Goal: Task Accomplishment & Management: Manage account settings

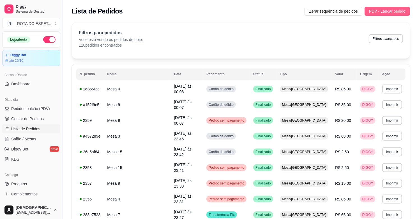
scroll to position [29, 0]
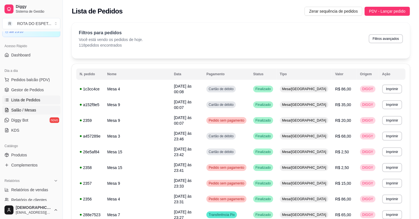
click at [31, 111] on span "Salão / Mesas" at bounding box center [23, 110] width 25 height 6
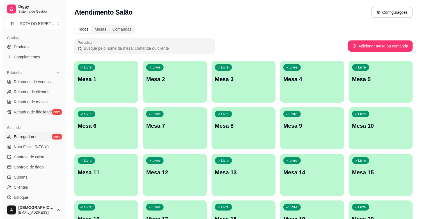
scroll to position [156, 0]
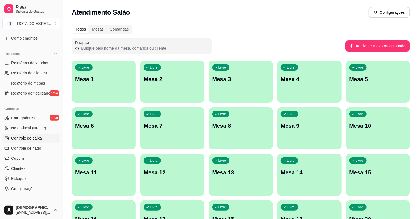
click at [29, 134] on link "Controle de caixa" at bounding box center [31, 138] width 58 height 9
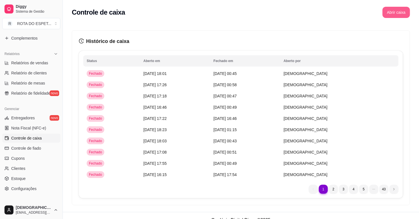
click at [407, 16] on button "Abrir caixa" at bounding box center [396, 12] width 27 height 11
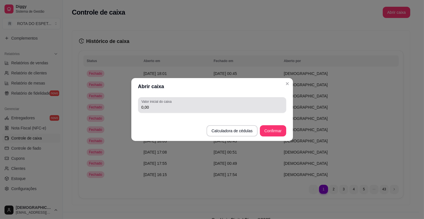
click at [212, 102] on div "0,00" at bounding box center [211, 104] width 141 height 11
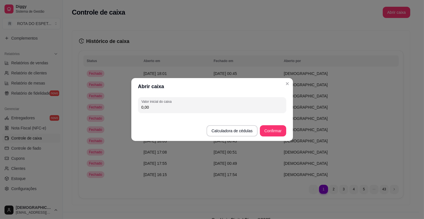
click at [212, 102] on div "0,00" at bounding box center [211, 104] width 141 height 11
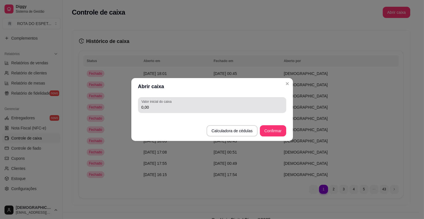
click at [212, 102] on div "0,00" at bounding box center [211, 104] width 141 height 11
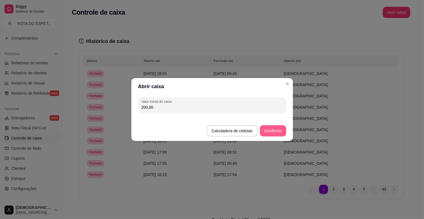
type input "200,00"
click at [271, 126] on button "Confirmar" at bounding box center [273, 130] width 26 height 11
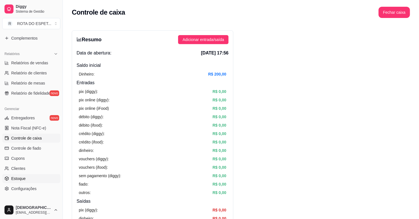
click at [27, 178] on link "Estoque" at bounding box center [31, 178] width 58 height 9
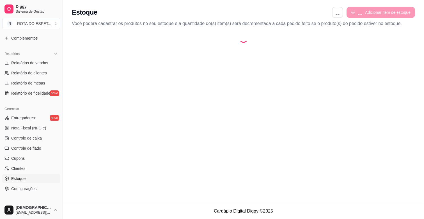
select select "QUANTITY_ORDER"
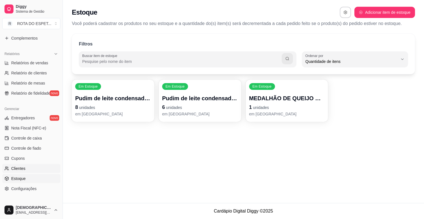
scroll to position [5, 0]
click at [279, 110] on p "1 unidades" at bounding box center [286, 107] width 73 height 8
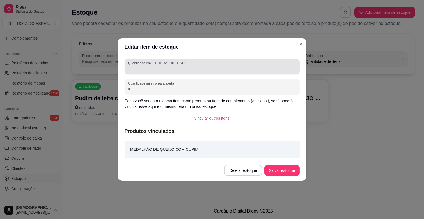
click at [135, 70] on input "1" at bounding box center [212, 69] width 168 height 6
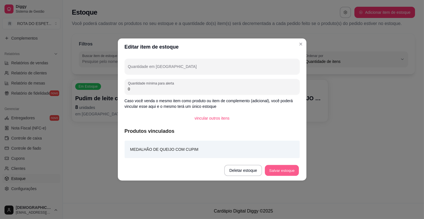
click at [285, 172] on button "Salvar estoque" at bounding box center [282, 170] width 34 height 11
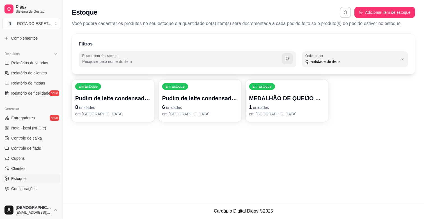
click at [263, 108] on span "unidades" at bounding box center [261, 107] width 16 height 4
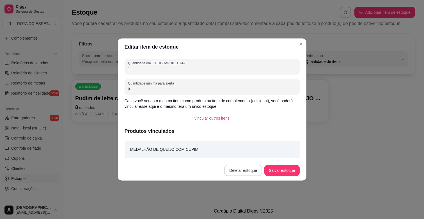
click at [246, 173] on button "Deletar estoque" at bounding box center [243, 170] width 38 height 11
click at [247, 157] on button "Confirmar" at bounding box center [246, 154] width 21 height 9
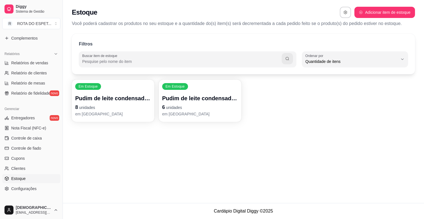
click at [91, 105] on span "unidades" at bounding box center [87, 107] width 16 height 4
click at [90, 102] on p "Pudim de leite condensado 300g" at bounding box center [113, 98] width 76 height 8
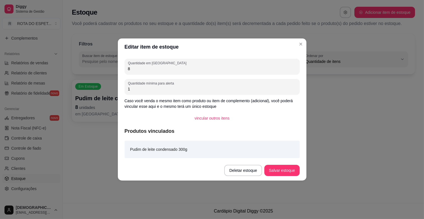
drag, startPoint x: 141, startPoint y: 70, endPoint x: 112, endPoint y: 68, distance: 28.7
click at [112, 68] on div "Editar item de estoque Quantidade em estoque 8 Quantidade mínima para alerta 1 …" at bounding box center [212, 109] width 424 height 219
type input "9"
click at [281, 167] on button "Salvar estoque" at bounding box center [281, 170] width 35 height 11
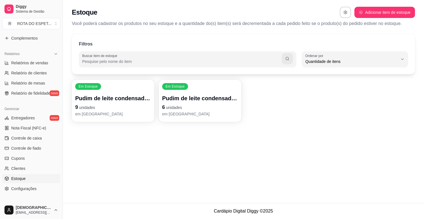
click at [179, 102] on p "Pudim de leite condensado 200g" at bounding box center [200, 98] width 76 height 8
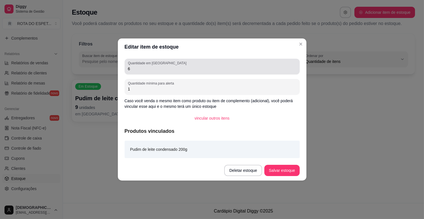
click at [159, 66] on input "6" at bounding box center [212, 69] width 168 height 6
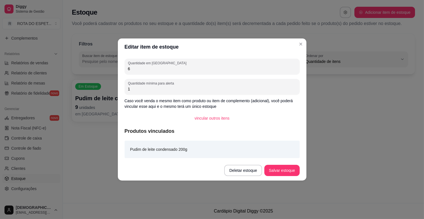
click at [159, 66] on input "6" at bounding box center [212, 69] width 168 height 6
type input "7"
click at [287, 173] on button "Salvar estoque" at bounding box center [281, 170] width 35 height 11
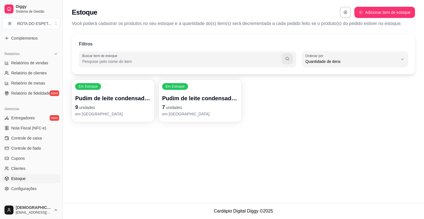
click at [327, 144] on div "Estoque Adicionar item de estoque Você poderá cadastrar os produtos no seu esto…" at bounding box center [243, 101] width 361 height 203
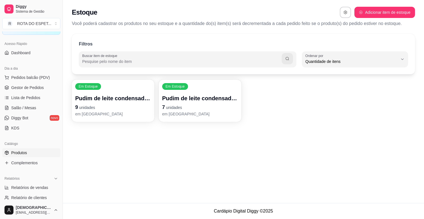
click at [22, 151] on span "Produtos" at bounding box center [19, 153] width 16 height 6
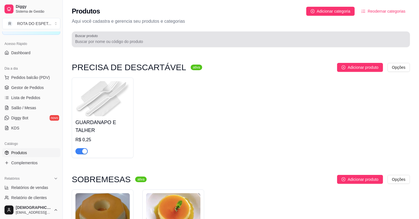
click at [113, 36] on div at bounding box center [241, 39] width 332 height 11
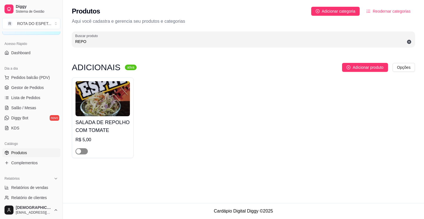
type input "REPO"
click at [81, 150] on span "button" at bounding box center [81, 151] width 12 height 6
click at [24, 160] on span "Complementos" at bounding box center [24, 163] width 26 height 6
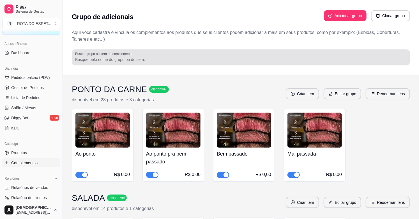
click at [99, 54] on label "Buscar grupo ou item de complemento" at bounding box center [104, 53] width 59 height 5
click at [99, 57] on input "Buscar grupo ou item de complemento" at bounding box center [241, 60] width 332 height 6
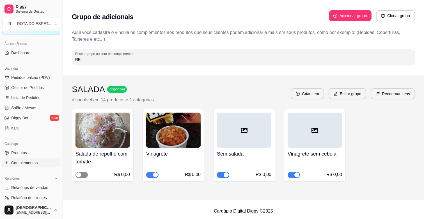
type input "RE"
click at [86, 174] on span "button" at bounding box center [81, 175] width 12 height 6
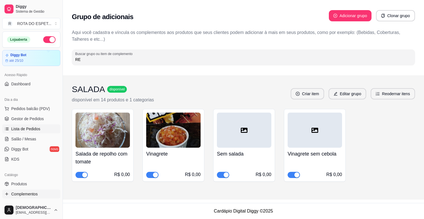
click at [29, 128] on span "Lista de Pedidos" at bounding box center [25, 129] width 29 height 6
click at [25, 141] on span "Salão / Mesas" at bounding box center [23, 139] width 25 height 6
